Goal: Navigation & Orientation: Understand site structure

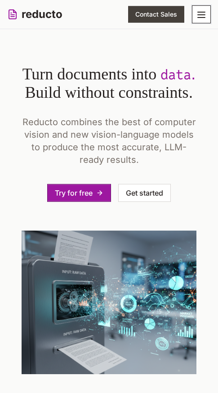
click at [195, 22] on button "Toggle mobile menu" at bounding box center [201, 14] width 19 height 18
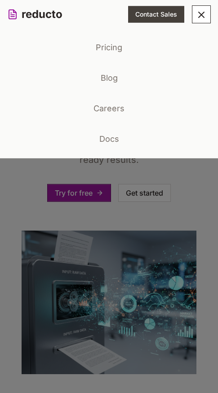
click at [152, 48] on link "Pricing" at bounding box center [108, 47] width 203 height 23
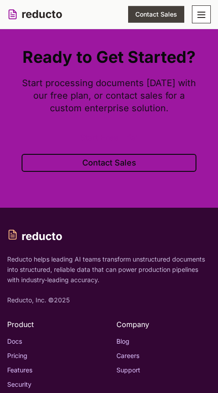
scroll to position [1397, 0]
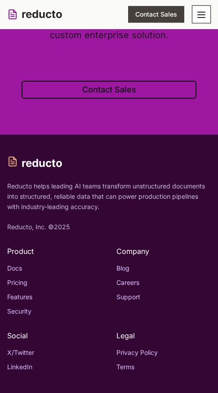
click at [198, 18] on icon "Toggle mobile menu" at bounding box center [201, 14] width 11 height 11
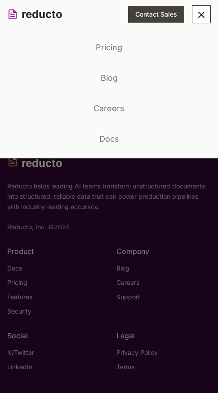
click at [113, 80] on link "Blog" at bounding box center [108, 77] width 203 height 23
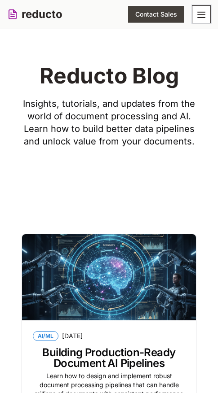
click at [204, 19] on icon "Toggle mobile menu" at bounding box center [201, 14] width 11 height 11
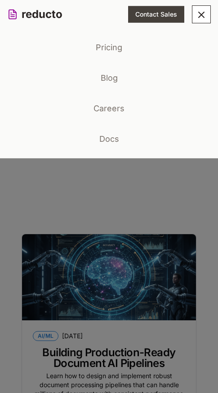
click at [123, 118] on link "Careers" at bounding box center [108, 108] width 203 height 23
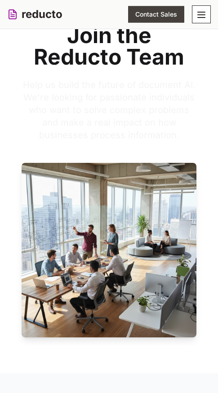
click at [123, 118] on p "Help us build the future of document AI. We're looking for passionate individua…" at bounding box center [109, 110] width 175 height 63
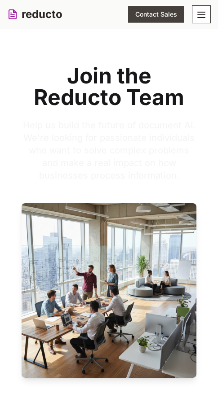
click at [120, 121] on p "Help us build the future of document AI. We're looking for passionate individua…" at bounding box center [109, 150] width 175 height 63
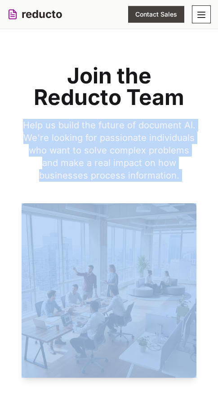
click at [120, 121] on p "Help us build the future of document AI. We're looking for passionate individua…" at bounding box center [109, 150] width 175 height 63
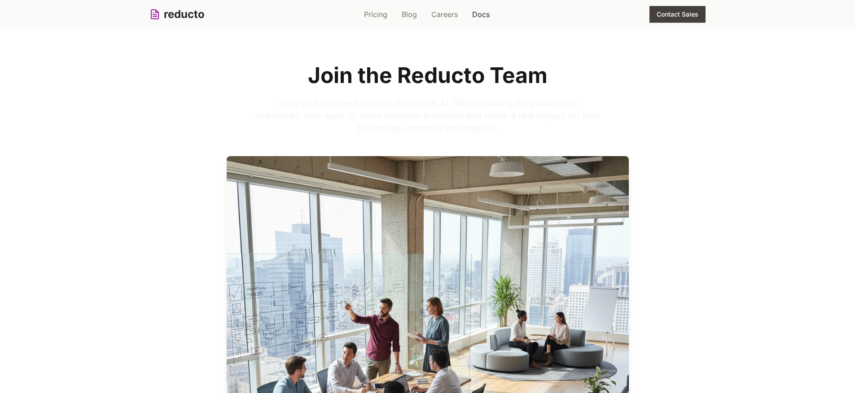
click at [478, 14] on link "Docs" at bounding box center [481, 14] width 18 height 11
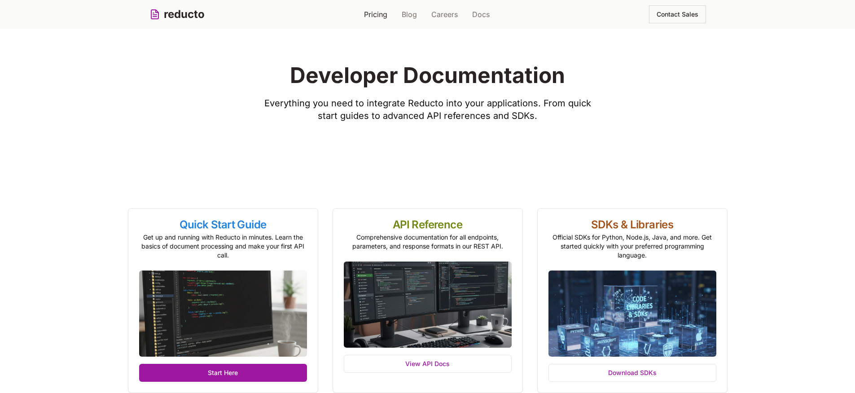
click at [367, 14] on link "Pricing" at bounding box center [375, 14] width 23 height 11
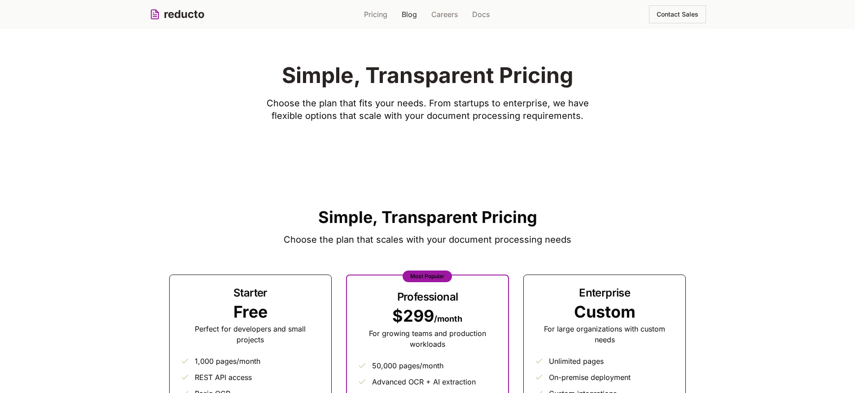
click at [402, 14] on link "Blog" at bounding box center [409, 14] width 15 height 11
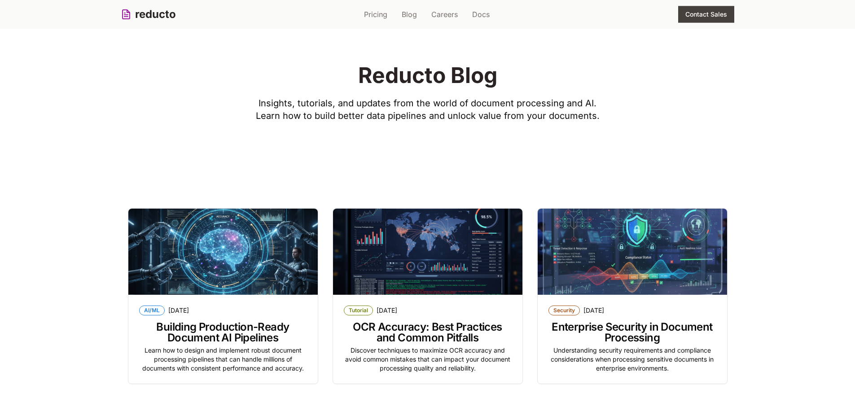
scroll to position [346, 0]
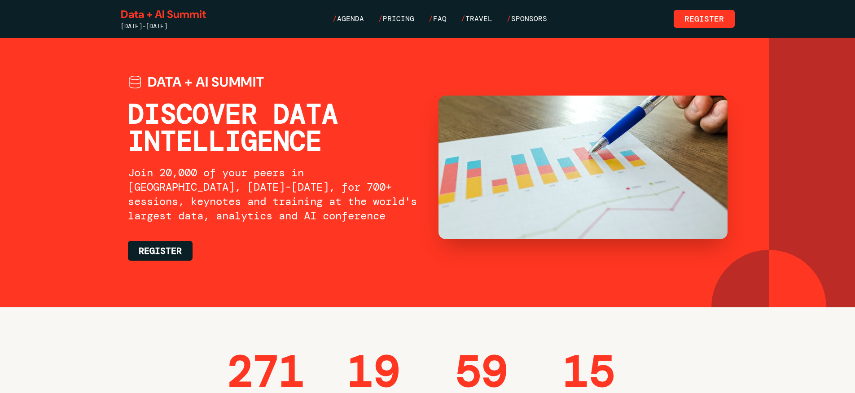
click at [378, 19] on nav "/ Agenda / Pricing / FAQ / Travel / Sponsors" at bounding box center [440, 18] width 215 height 11
click at [360, 18] on span "Agenda" at bounding box center [350, 18] width 27 height 9
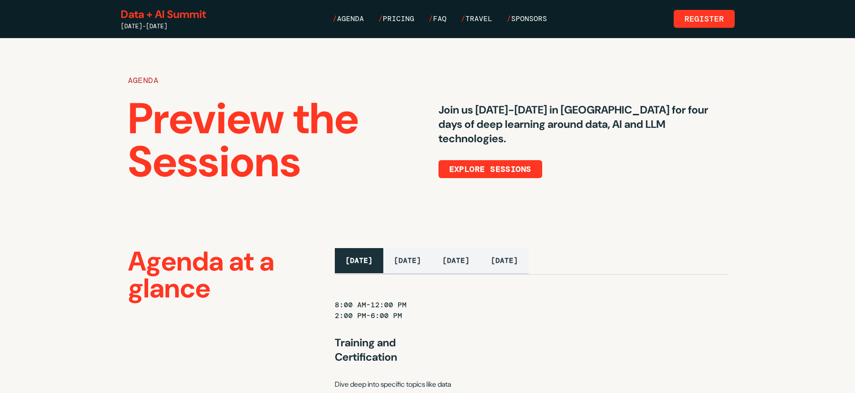
click at [400, 18] on span "Pricing" at bounding box center [398, 18] width 31 height 9
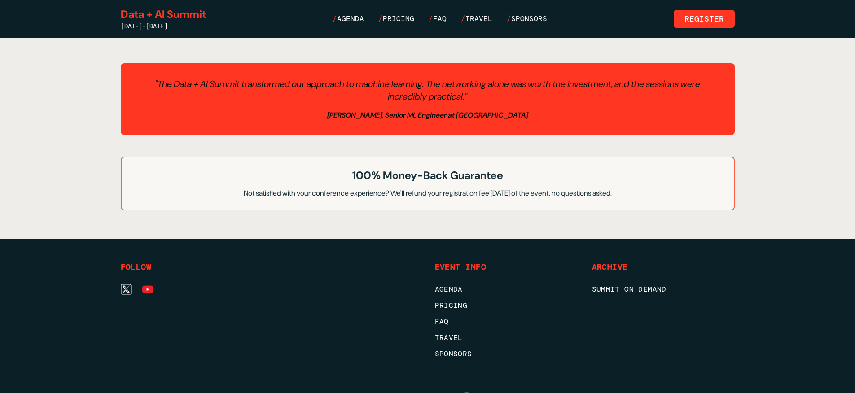
scroll to position [156, 0]
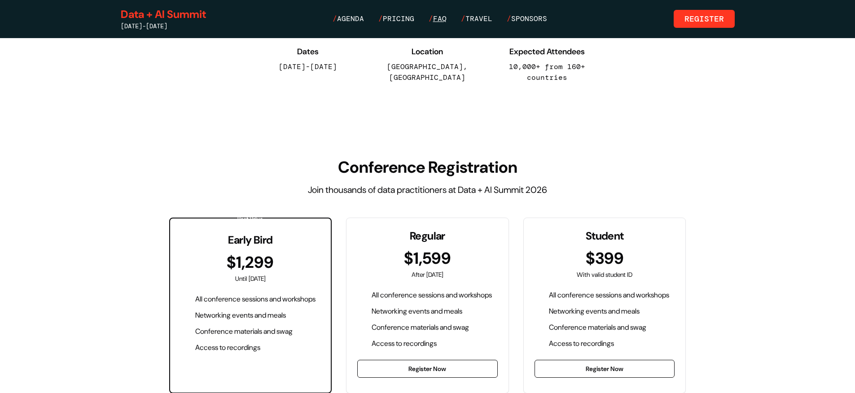
click at [444, 18] on span "FAQ" at bounding box center [439, 18] width 13 height 9
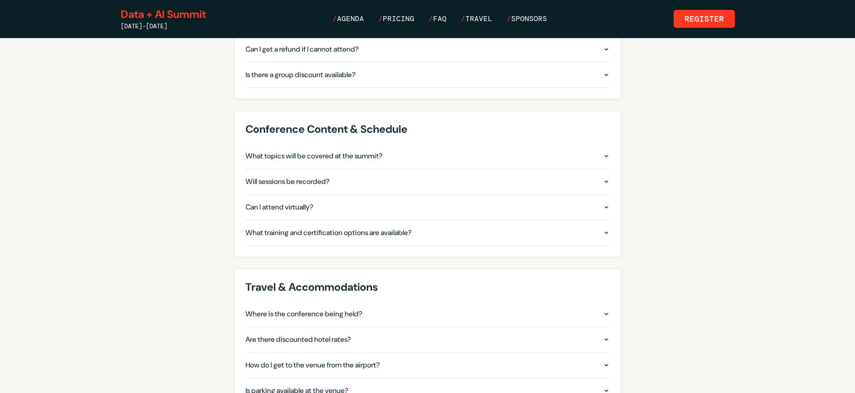
scroll to position [290, 0]
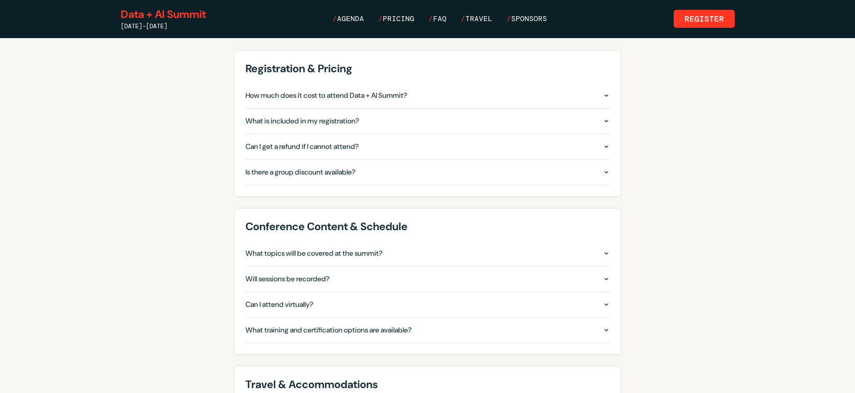
click at [480, 27] on div "Data + AI Summit June 15-18, 2026 / Agenda / Pricing / FAQ / Travel / Sponsors …" at bounding box center [428, 18] width 614 height 23
click at [480, 21] on span "Travel" at bounding box center [479, 18] width 27 height 9
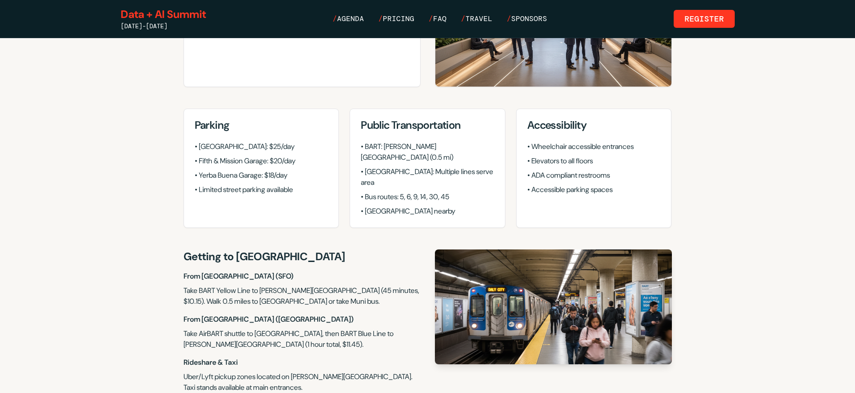
scroll to position [446, 0]
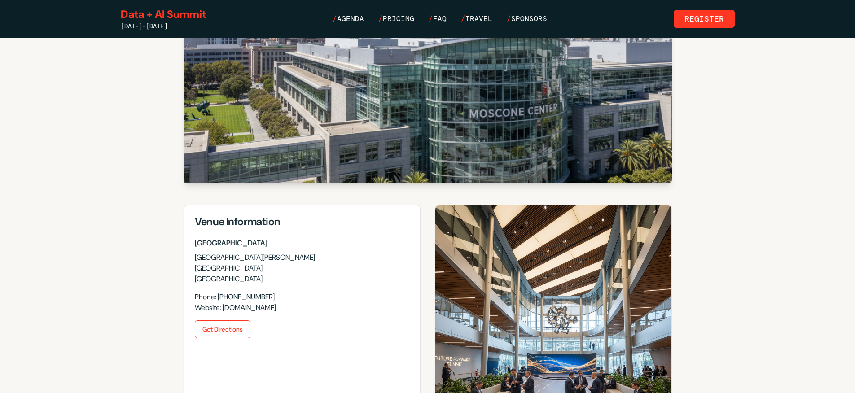
click at [365, 24] on div "Data + AI Summit June 15-18, 2026 / Agenda / Pricing / FAQ / Travel / Sponsors …" at bounding box center [428, 18] width 614 height 23
click at [363, 22] on span "Agenda" at bounding box center [350, 18] width 27 height 9
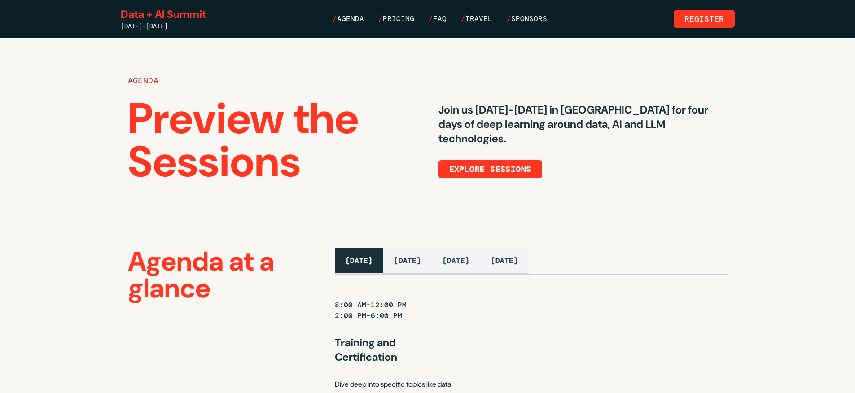
click at [178, 23] on div "June 15-18, 2026" at bounding box center [163, 26] width 85 height 9
click at [181, 18] on link "Data + AI Summit" at bounding box center [163, 14] width 85 height 14
